Goal: Task Accomplishment & Management: Complete application form

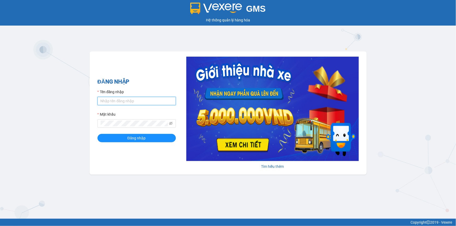
click at [102, 101] on input "Tên đăng nhập" at bounding box center [137, 101] width 78 height 8
type input "T"
type input "thily.quythao"
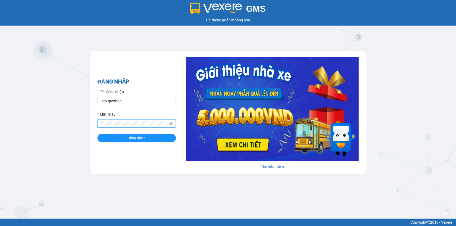
click at [98, 134] on button "Đăng nhập" at bounding box center [137, 138] width 78 height 8
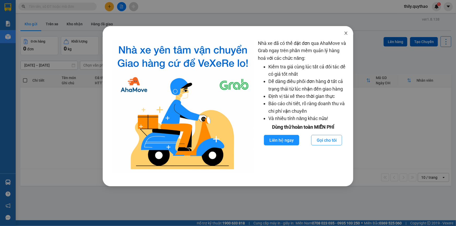
click at [345, 31] on icon "close" at bounding box center [346, 33] width 4 height 4
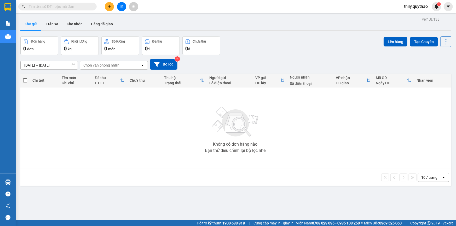
click at [56, 6] on input "text" at bounding box center [60, 7] width 62 height 6
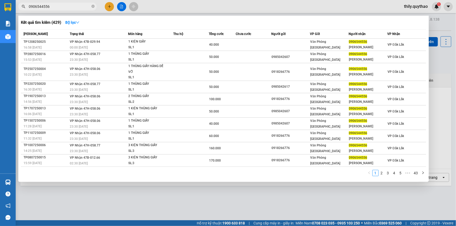
type input "0906544556"
click at [111, 8] on div at bounding box center [228, 113] width 456 height 226
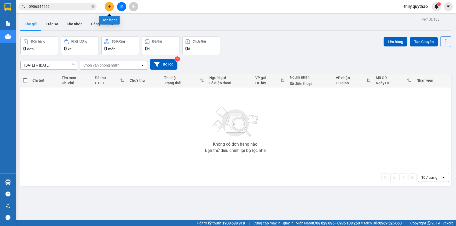
click at [110, 7] on icon "plus" at bounding box center [110, 7] width 4 height 4
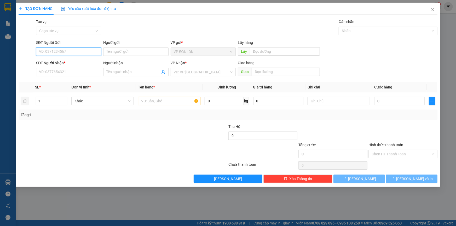
click at [72, 7] on span "Yêu cầu xuất hóa đơn điện tử" at bounding box center [88, 9] width 55 height 4
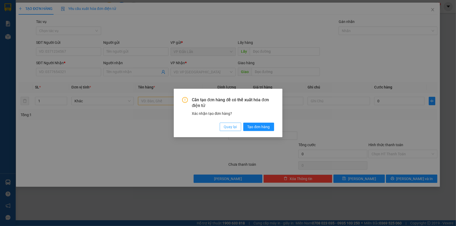
click at [233, 126] on span "Quay lại" at bounding box center [230, 127] width 13 height 6
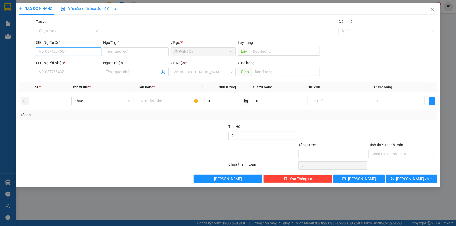
click at [66, 50] on input "SĐT Người Gửi" at bounding box center [68, 52] width 65 height 8
click at [62, 61] on div "0969363157" at bounding box center [68, 62] width 59 height 6
type input "0969363157"
type input "0961541091"
type input "NGÃ 3 TRÀ CỔ"
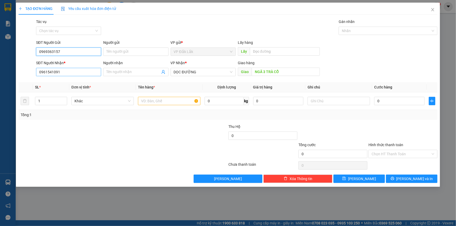
type input "0969363157"
click at [62, 71] on input "0961541091" at bounding box center [68, 72] width 65 height 8
type input "0"
click at [225, 73] on span "DỌC ĐƯỜNG" at bounding box center [203, 72] width 59 height 8
type input "0909908115"
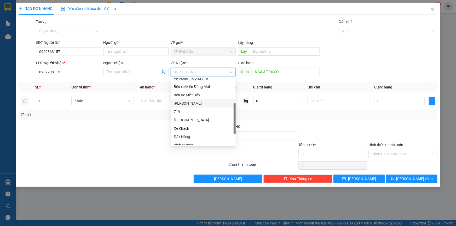
scroll to position [47, 0]
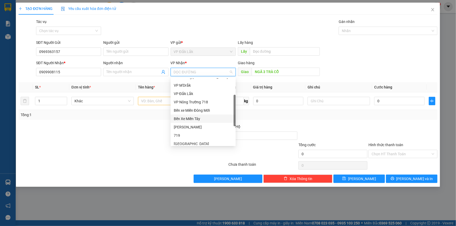
click at [198, 120] on div "Bến Xe Miền Tây" at bounding box center [203, 119] width 59 height 6
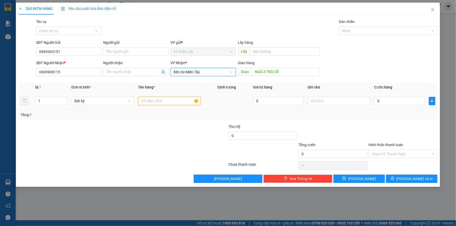
click at [169, 100] on input "text" at bounding box center [169, 101] width 62 height 8
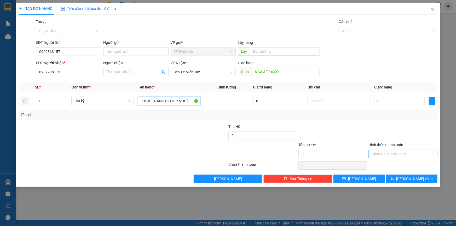
type input "1 BỌC TRẮNG ( 2 HỘP NHỎ )"
click at [406, 154] on input "Hình thức thanh toán" at bounding box center [401, 154] width 59 height 8
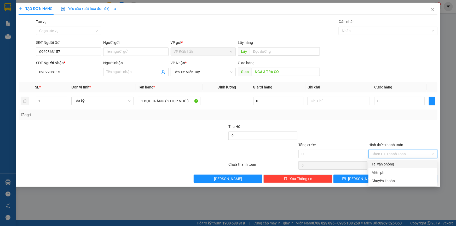
click at [406, 166] on div "Tại văn phòng" at bounding box center [403, 165] width 63 height 6
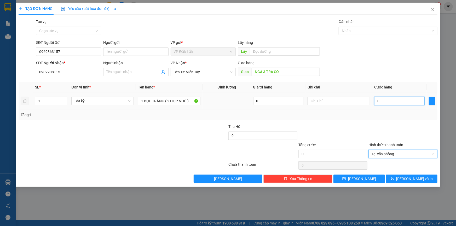
click at [378, 100] on input "0" at bounding box center [399, 101] width 50 height 8
type input "5"
type input "50"
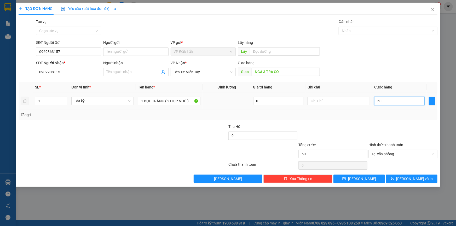
type input "500"
type input "5.000"
type input "50.000"
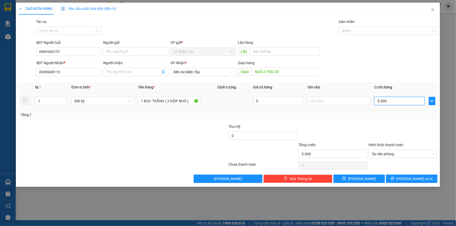
type input "50.000"
click at [406, 179] on button "[PERSON_NAME] và In" at bounding box center [412, 179] width 52 height 8
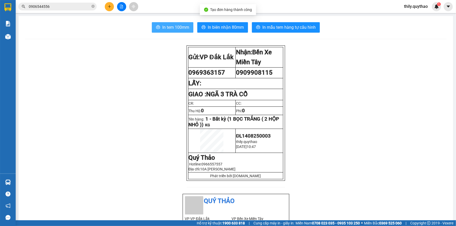
click at [179, 27] on span "In tem 100mm" at bounding box center [175, 27] width 27 height 7
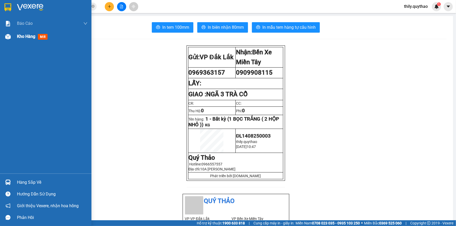
click at [19, 36] on span "Kho hàng" at bounding box center [26, 36] width 18 height 5
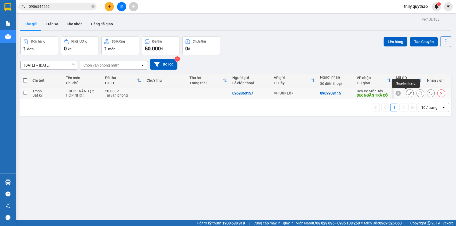
click at [408, 93] on icon at bounding box center [410, 94] width 4 height 4
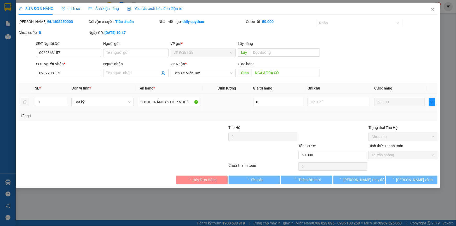
type input "0969363157"
type input "0909908115"
type input "NGÃ 3 TRÀ CỔ"
type input "50.000"
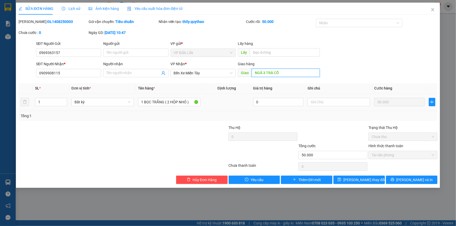
click at [283, 73] on input "NGÃ 3 TRÀ CỔ" at bounding box center [286, 73] width 68 height 8
click at [409, 182] on span "[PERSON_NAME] và In" at bounding box center [415, 180] width 37 height 6
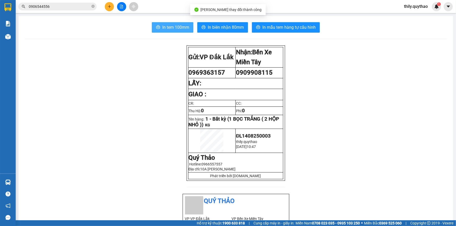
drag, startPoint x: 184, startPoint y: 27, endPoint x: 185, endPoint y: 25, distance: 2.8
click at [184, 27] on span "In tem 100mm" at bounding box center [175, 27] width 27 height 7
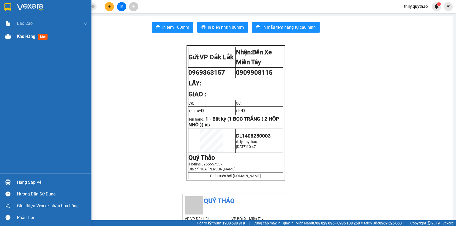
click at [14, 37] on div "Kho hàng mới" at bounding box center [46, 36] width 92 height 13
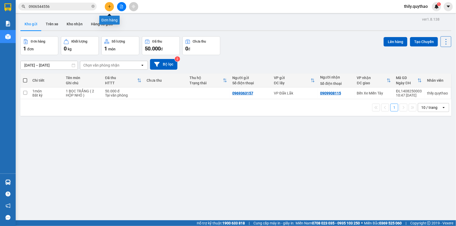
click at [111, 7] on icon "plus" at bounding box center [110, 7] width 4 height 4
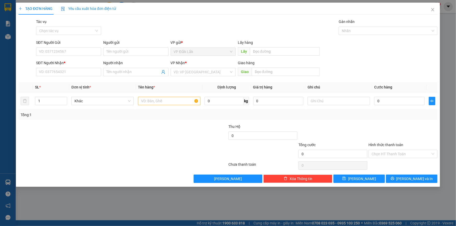
click at [57, 45] on div "SĐT Người Gửi" at bounding box center [68, 43] width 65 height 6
click at [57, 48] on input "SĐT Người Gửi" at bounding box center [68, 52] width 65 height 8
type input "0866071631"
click at [68, 65] on div "0866071631" at bounding box center [68, 62] width 59 height 6
type input "0385211151"
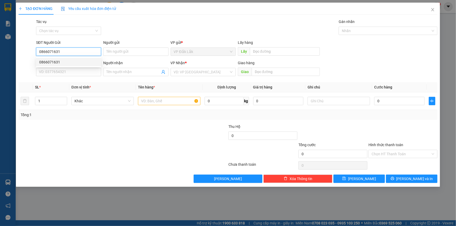
type input "LINH"
type input "0866071631"
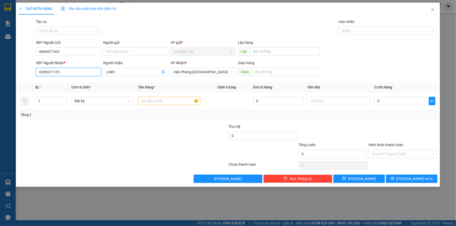
click at [69, 73] on input "0385211151" at bounding box center [68, 72] width 65 height 8
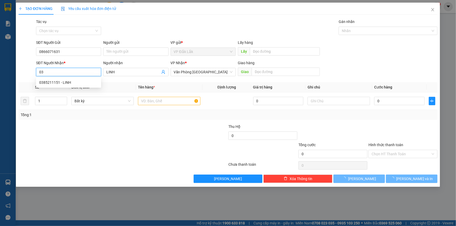
type input "0"
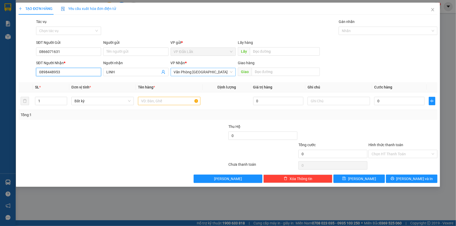
click at [203, 72] on span "Văn Phòng [GEOGRAPHIC_DATA]" at bounding box center [203, 72] width 59 height 8
type input "0898448953"
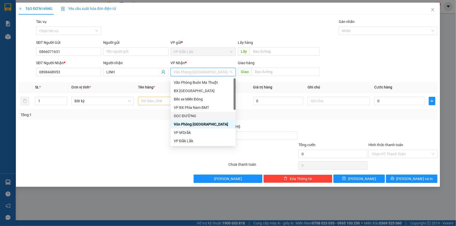
click at [198, 116] on div "DỌC ĐƯỜNG" at bounding box center [203, 116] width 59 height 6
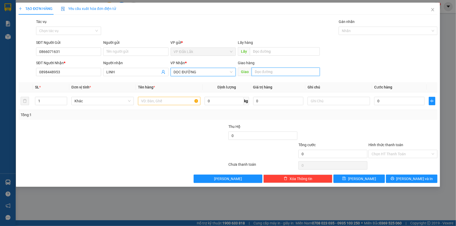
click at [261, 71] on input "text" at bounding box center [286, 72] width 68 height 8
type input "N3 [GEOGRAPHIC_DATA]"
click at [177, 99] on input "text" at bounding box center [169, 101] width 62 height 8
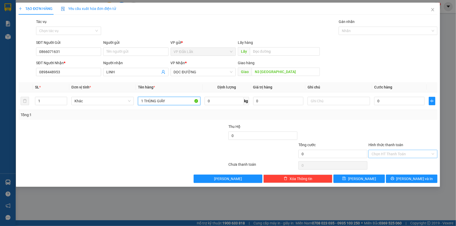
type input "1 THÙNG GIẤY"
click at [375, 153] on input "Hình thức thanh toán" at bounding box center [401, 154] width 59 height 8
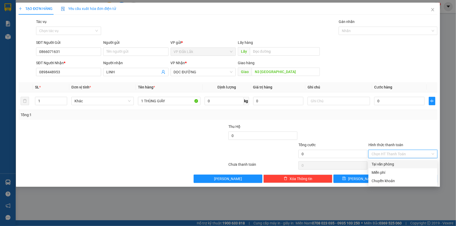
click at [381, 165] on div "Tại văn phòng" at bounding box center [403, 165] width 63 height 6
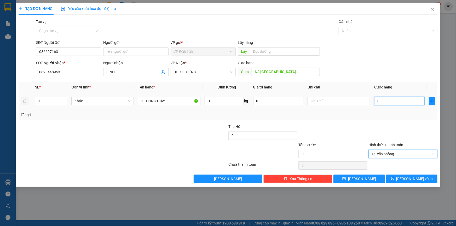
click at [376, 101] on input "0" at bounding box center [399, 101] width 50 height 8
type input "6"
type input "60"
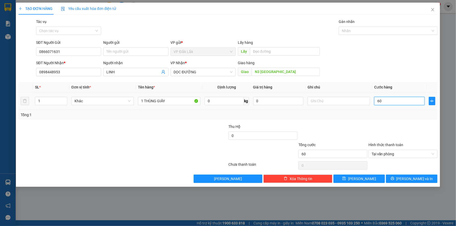
type input "600"
type input "6.000"
type input "60.000"
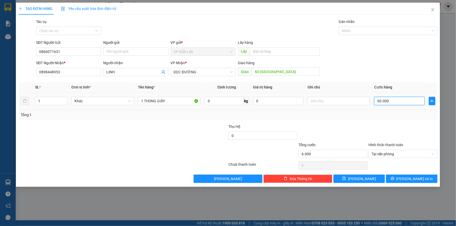
type input "60.000"
click at [369, 180] on button "[PERSON_NAME]" at bounding box center [360, 179] width 52 height 8
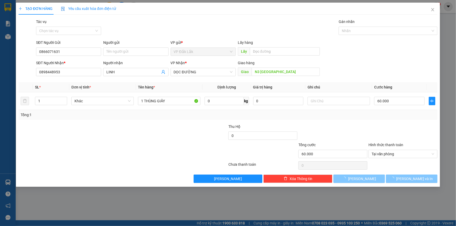
type input "0"
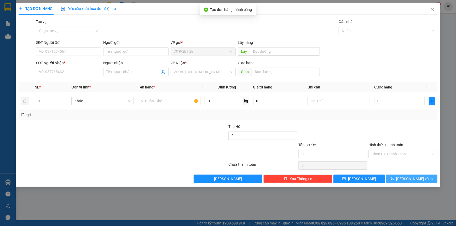
click at [398, 180] on button "[PERSON_NAME] và In" at bounding box center [412, 179] width 52 height 8
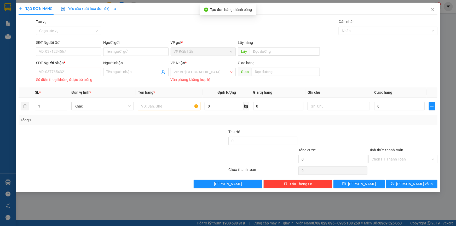
click at [400, 179] on div "Transit Pickup Surcharge Ids Transit Deliver Surcharge Ids Transit Deliver Surc…" at bounding box center [228, 104] width 419 height 170
click at [400, 183] on button "[PERSON_NAME] và In" at bounding box center [412, 184] width 52 height 8
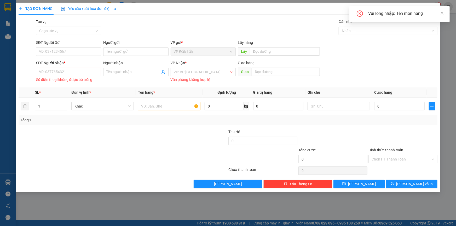
click at [8, 32] on div "TẠO ĐƠN HÀNG Yêu cầu xuất hóa đơn điện tử Transit Pickup Surcharge Ids Transit …" at bounding box center [228, 113] width 456 height 226
click at [434, 8] on icon "close" at bounding box center [432, 9] width 3 height 3
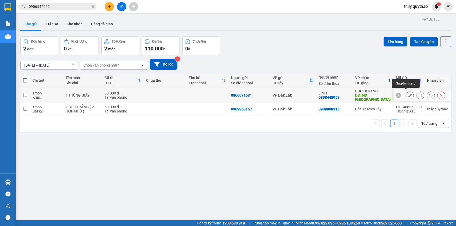
click at [408, 94] on icon at bounding box center [410, 96] width 4 height 4
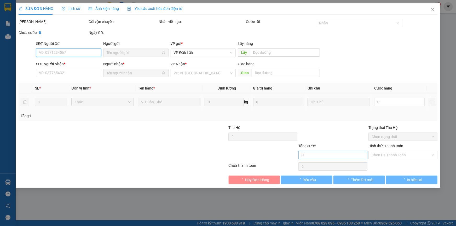
type input "0866071631"
type input "0898448953"
type input "N3 [GEOGRAPHIC_DATA]"
type input "60.000"
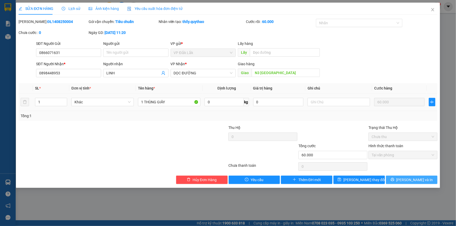
click at [395, 181] on icon "printer" at bounding box center [393, 180] width 4 height 4
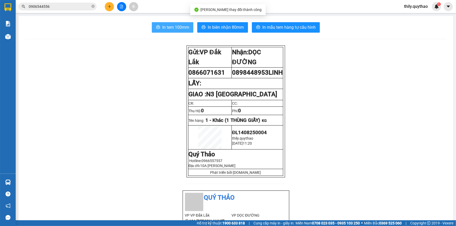
click at [176, 28] on span "In tem 100mm" at bounding box center [175, 27] width 27 height 7
